Goal: Feedback & Contribution: Submit feedback/report problem

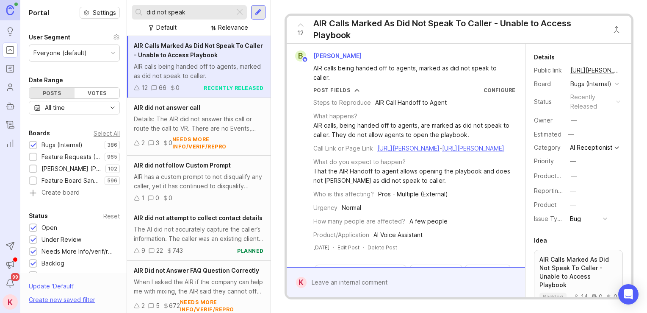
scroll to position [215, 0]
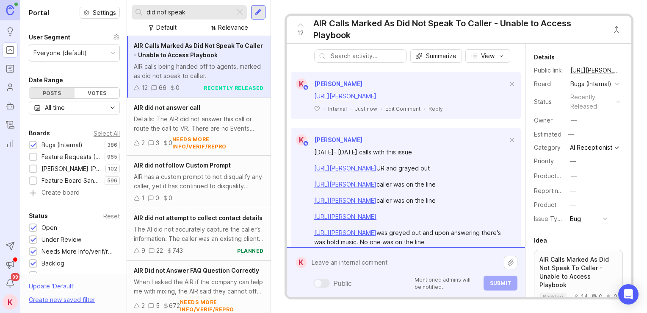
drag, startPoint x: 328, startPoint y: 285, endPoint x: 317, endPoint y: 265, distance: 22.4
click at [317, 265] on textarea at bounding box center [405, 262] width 197 height 16
paste textarea "[URL][PERSON_NAME]"
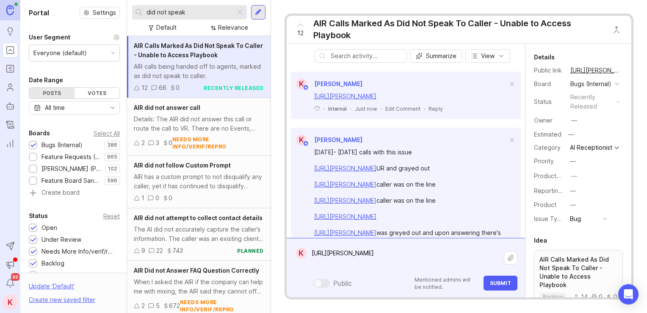
click at [385, 268] on textarea "[URL][PERSON_NAME]" at bounding box center [405, 257] width 197 height 25
paste textarea "This call was playing hold music as I answered. The AI already marked it as did…"
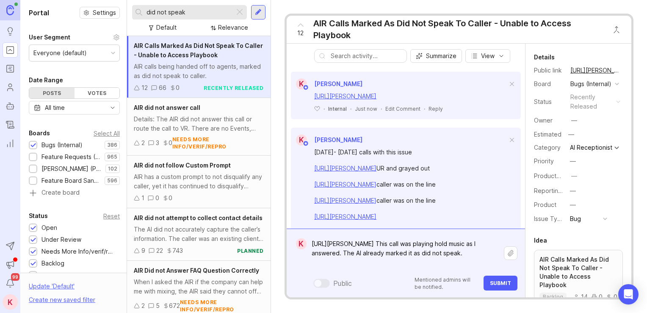
click at [419, 262] on textarea "[URL][PERSON_NAME] This call was playing hold music as I answered. The AI alrea…" at bounding box center [405, 252] width 197 height 35
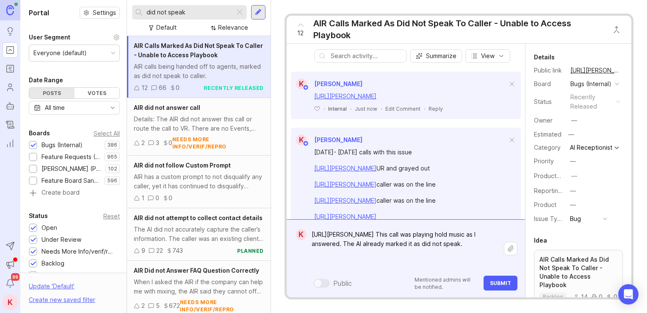
paste textarea "[URL][PERSON_NAME]"
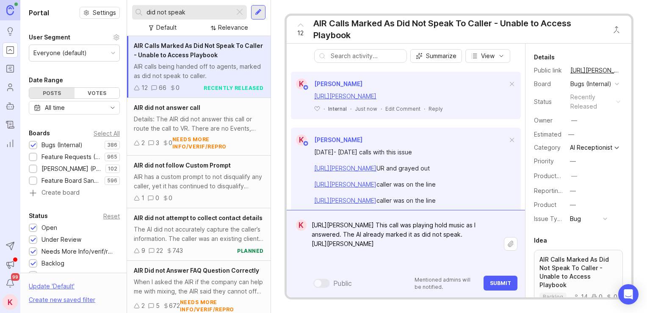
click at [381, 266] on textarea "[URL][PERSON_NAME] This call was playing hold music as I answered. The AI alrea…" at bounding box center [405, 243] width 197 height 53
paste textarea "This call's instructions were greyed out and I cannot send the summary."
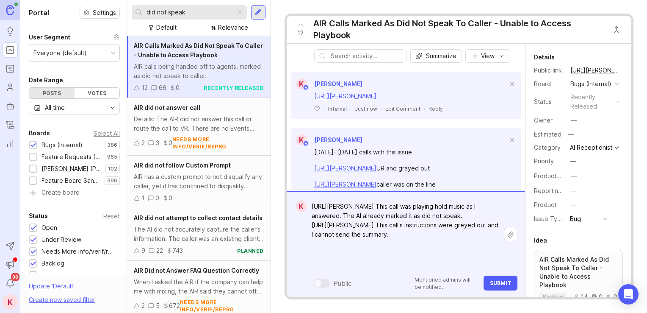
click at [381, 263] on textarea "[URL][PERSON_NAME] This call was playing hold music as I answered. The AI alrea…" at bounding box center [405, 234] width 197 height 72
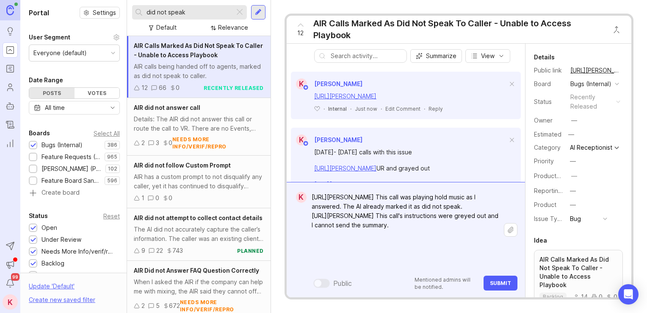
paste textarea "This call was greyed out and I could not send the summary"
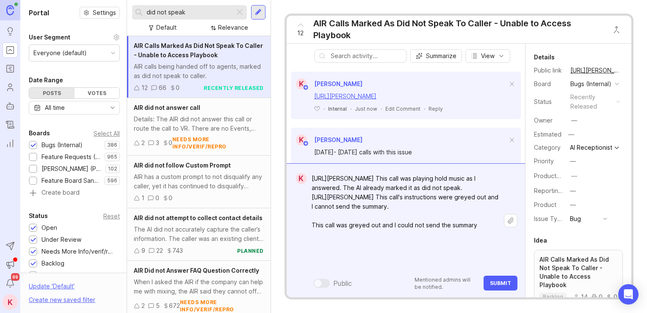
click at [319, 233] on textarea "[URL][PERSON_NAME] This call was playing hold music as I answered. The AI alrea…" at bounding box center [405, 220] width 197 height 100
paste textarea "[URL][PERSON_NAME]"
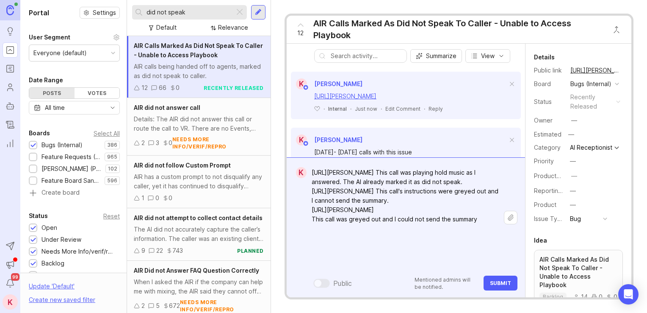
type textarea "[URL][PERSON_NAME] This call was playing hold music as I answered. The AI alrea…"
click at [504, 279] on button "Submit" at bounding box center [501, 282] width 34 height 15
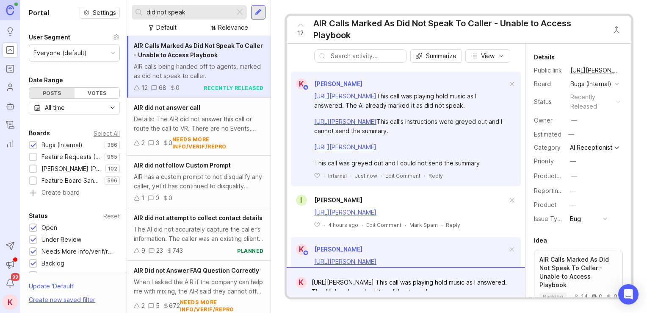
click at [193, 9] on input "did not speak" at bounding box center [189, 12] width 85 height 9
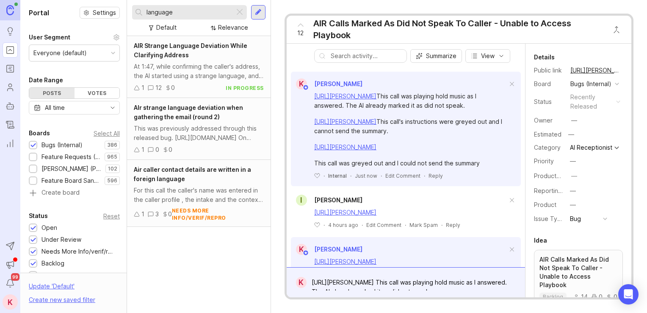
type input "language"
click at [189, 51] on div "AIR Strange Language Deviation While Clarifying Address" at bounding box center [199, 50] width 130 height 19
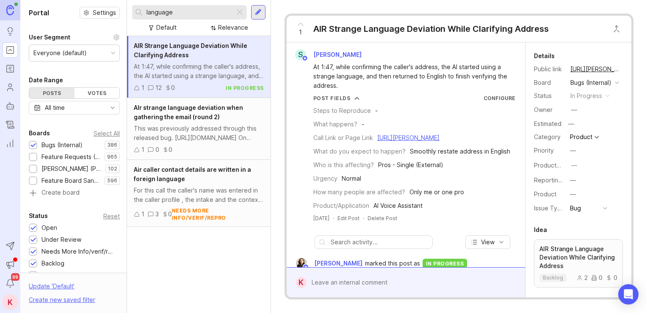
click at [183, 138] on div "This was previously addressed through this released bug. [URL][DOMAIN_NAME] On …" at bounding box center [199, 133] width 130 height 19
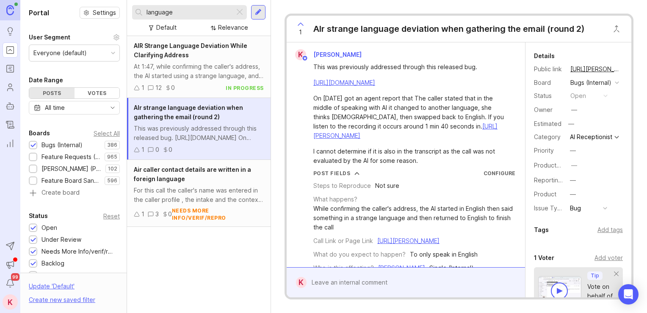
scroll to position [119, 0]
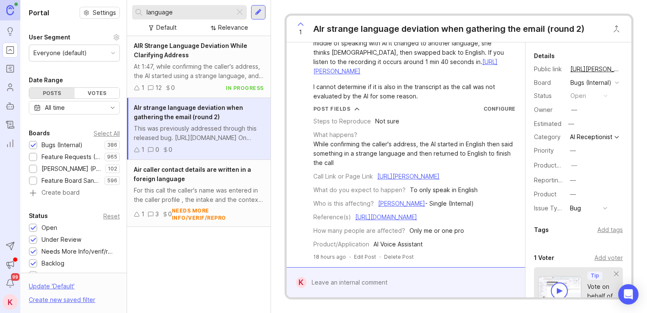
click at [349, 285] on div at bounding box center [412, 282] width 211 height 16
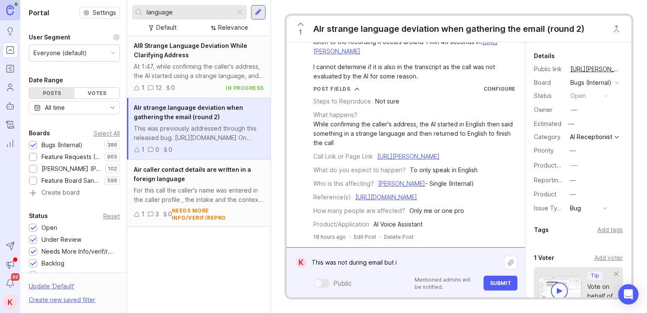
type textarea "This was not during email but i"
click at [179, 12] on input "language" at bounding box center [189, 12] width 85 height 9
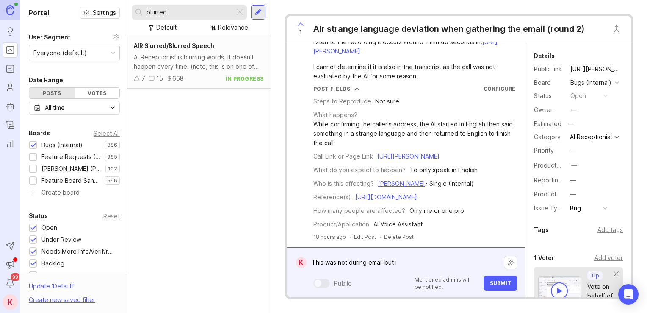
type input "blurred"
click at [208, 59] on div "AI Receptionist is blurring words. It doesn't happen every time. (note, this is…" at bounding box center [199, 62] width 130 height 19
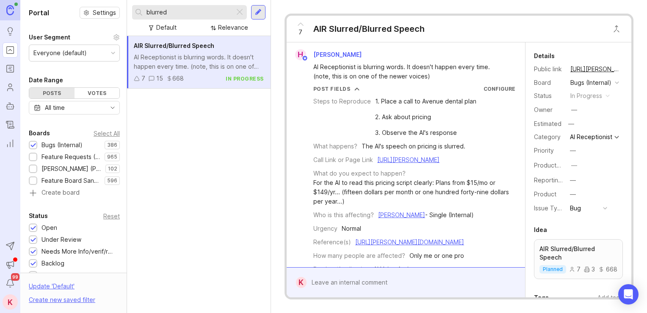
scroll to position [451, 0]
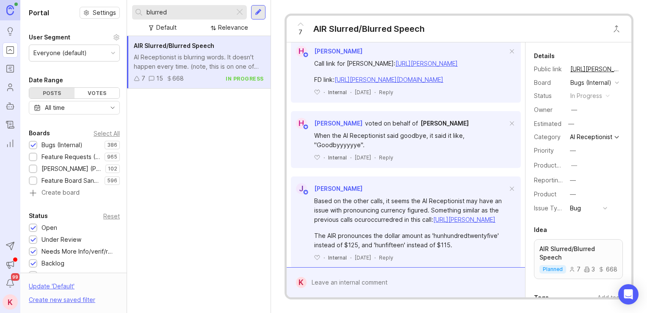
drag, startPoint x: 460, startPoint y: 187, endPoint x: 464, endPoint y: 140, distance: 47.2
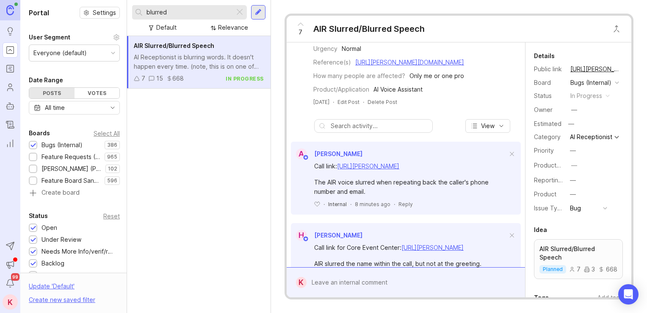
scroll to position [181, 0]
click at [399, 168] on link "[URL][PERSON_NAME]" at bounding box center [368, 163] width 62 height 7
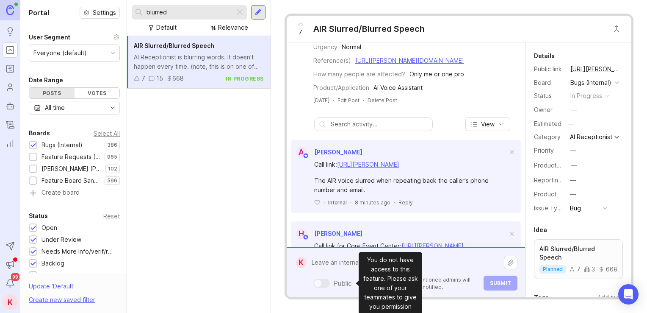
click at [348, 279] on div "Public Mentioned admins will be notified. Submit" at bounding box center [412, 272] width 211 height 36
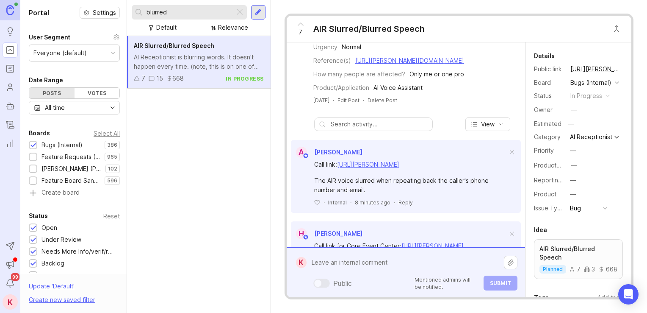
click at [344, 266] on textarea at bounding box center [405, 262] width 197 height 16
paste textarea "[URL][DOMAIN_NAME]"
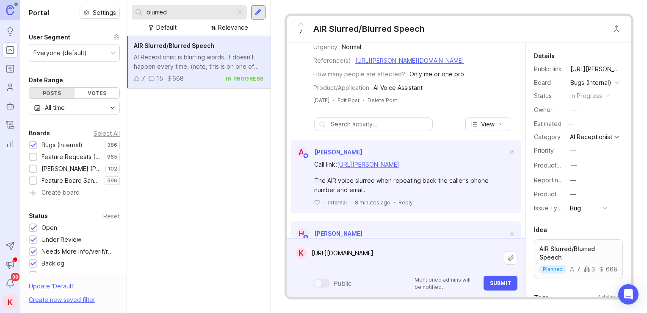
type textarea "[URL][DOMAIN_NAME]"
drag, startPoint x: 488, startPoint y: 263, endPoint x: 310, endPoint y: 254, distance: 178.1
click at [310, 254] on textarea "[URL][DOMAIN_NAME]" at bounding box center [405, 257] width 197 height 25
click at [351, 264] on textarea at bounding box center [405, 262] width 197 height 16
paste textarea "[URL][PERSON_NAME]"
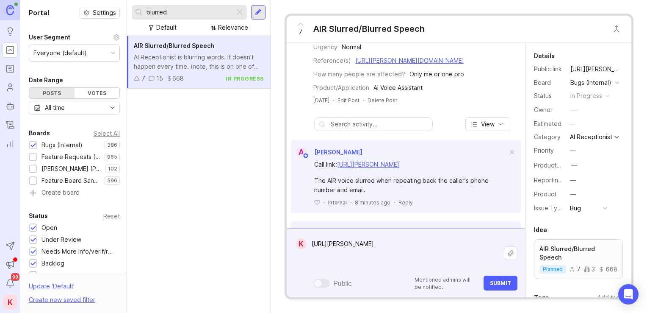
type textarea "[URL][PERSON_NAME]"
click at [502, 281] on span "Submit" at bounding box center [500, 282] width 21 height 6
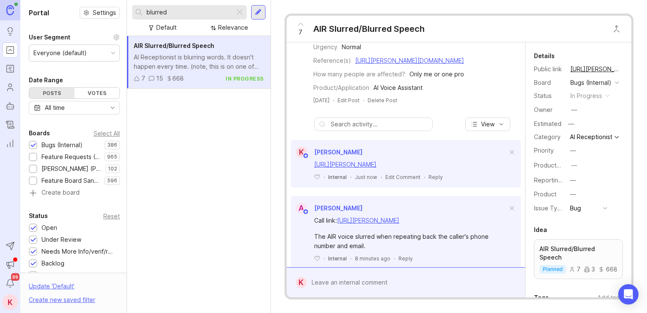
click at [169, 11] on input "blurred" at bounding box center [189, 12] width 85 height 9
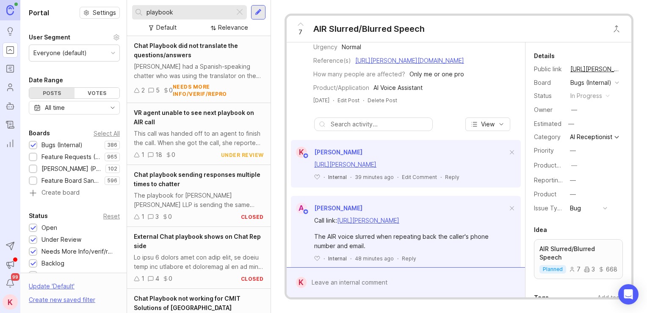
type input "playbook"
click at [198, 124] on div "VR agent unable to see next playbook on AIR call" at bounding box center [199, 117] width 130 height 19
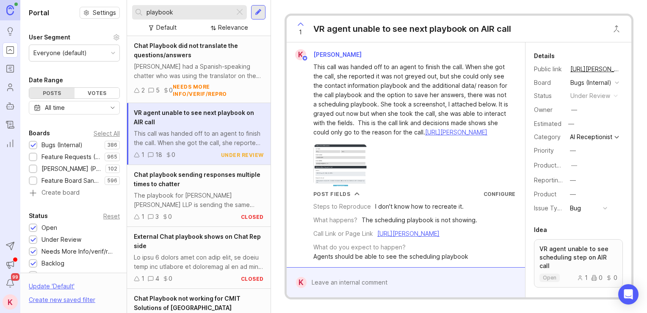
click at [349, 277] on div at bounding box center [412, 282] width 211 height 16
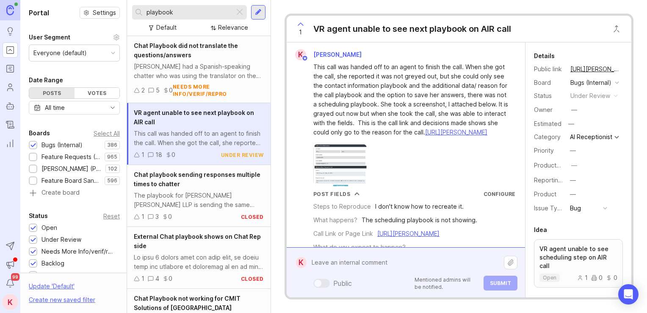
click at [326, 265] on textarea at bounding box center [405, 262] width 197 height 16
paste textarea "[URL][PERSON_NAME]"
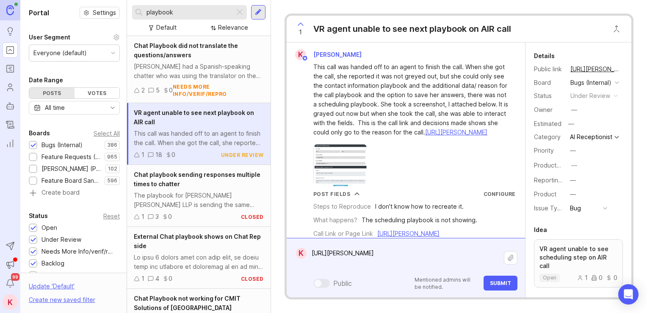
type textarea "[URL][PERSON_NAME]"
click at [501, 287] on button "Submit" at bounding box center [501, 282] width 34 height 15
